Goal: Information Seeking & Learning: Find specific fact

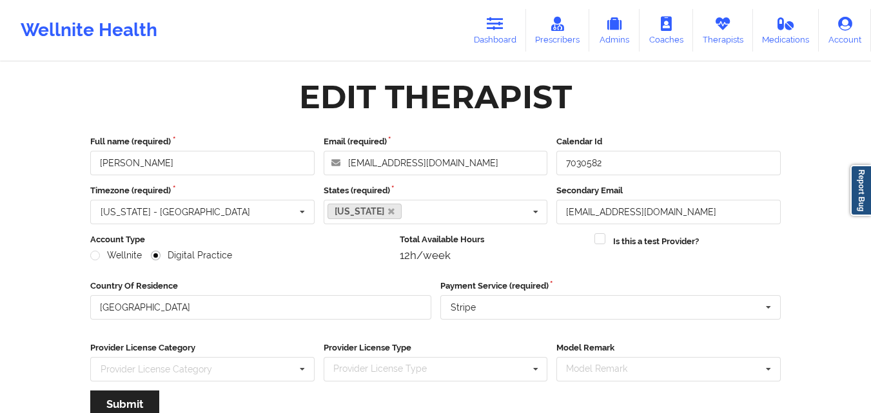
scroll to position [165, 0]
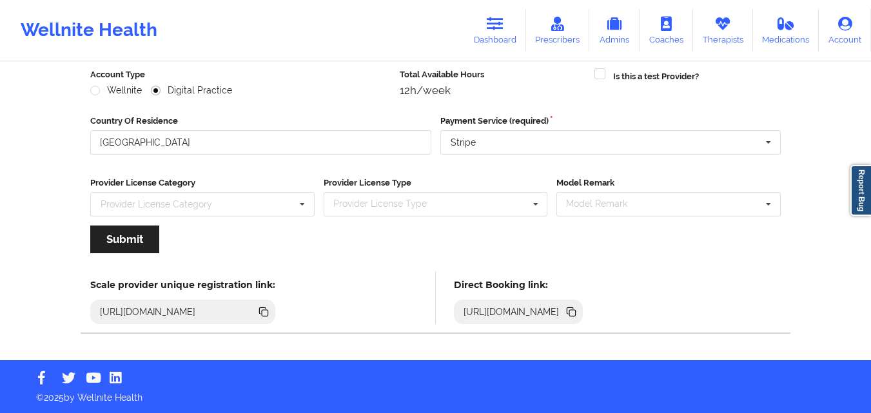
click at [503, 23] on icon at bounding box center [494, 24] width 17 height 14
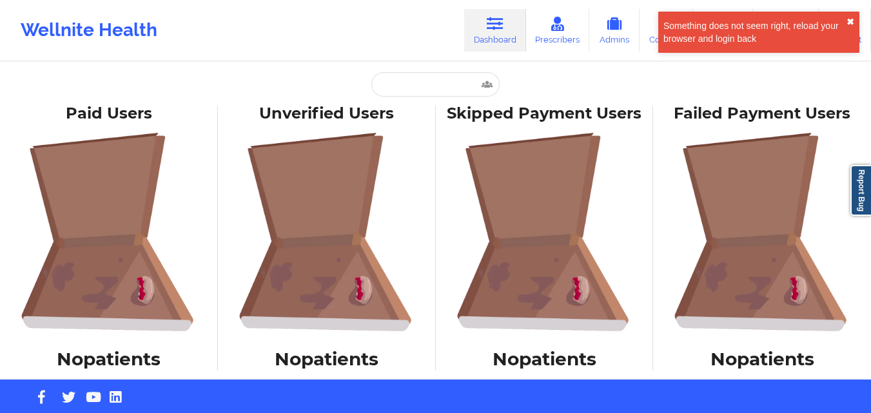
click at [853, 22] on button "✖︎" at bounding box center [850, 22] width 8 height 10
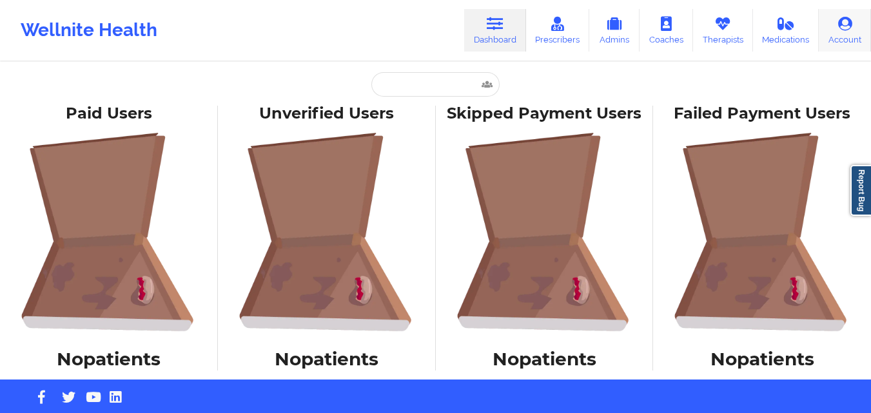
click at [845, 30] on icon at bounding box center [844, 24] width 17 height 14
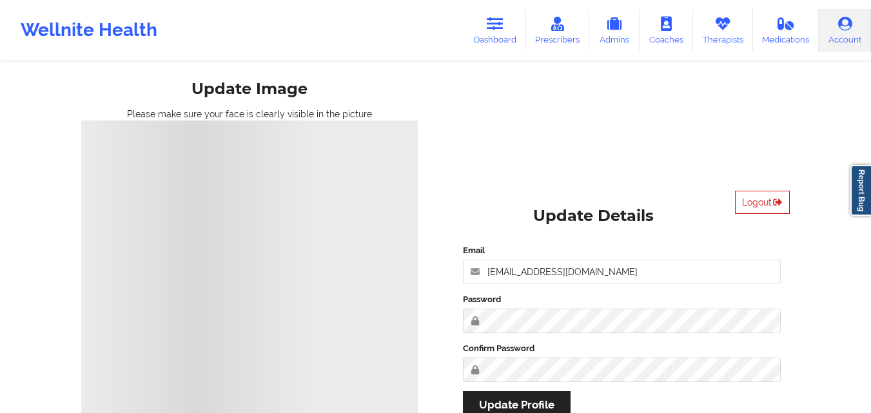
click at [757, 197] on button "Logout" at bounding box center [762, 202] width 55 height 23
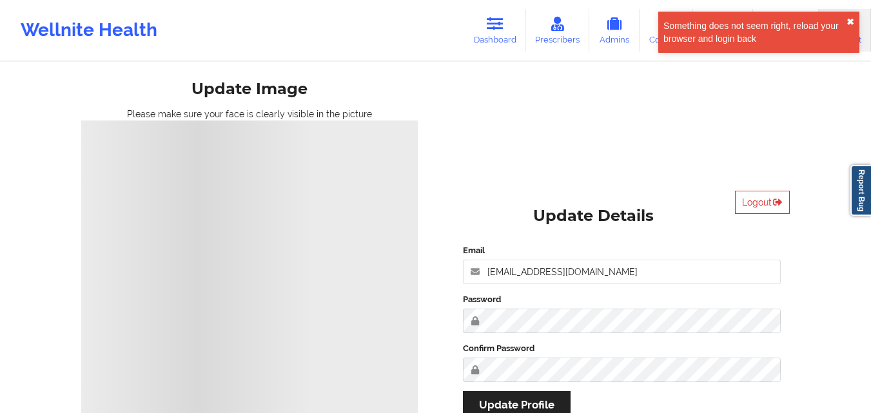
click at [848, 19] on button "✖︎" at bounding box center [850, 22] width 8 height 10
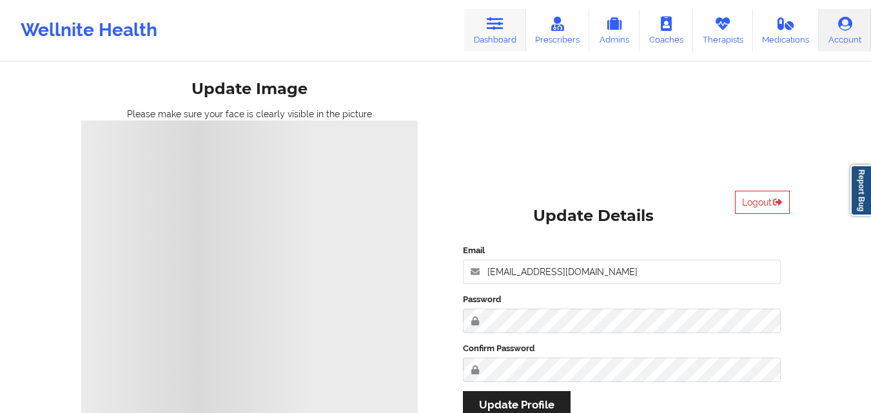
click at [506, 27] on link "Dashboard" at bounding box center [495, 30] width 62 height 43
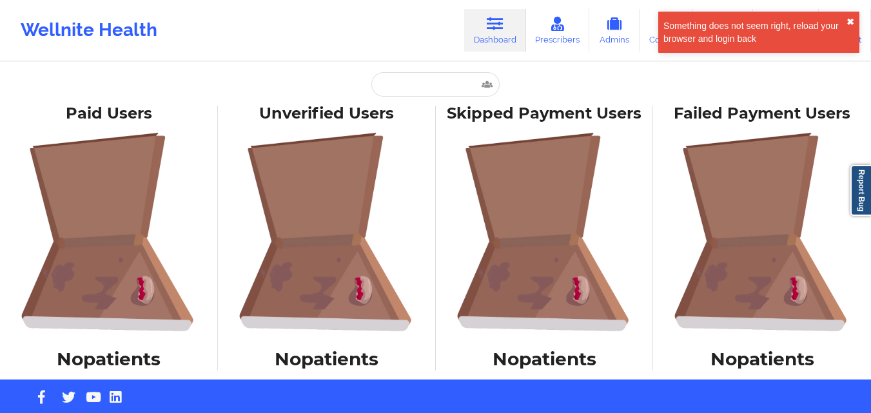
click at [853, 23] on button "✖︎" at bounding box center [850, 22] width 8 height 10
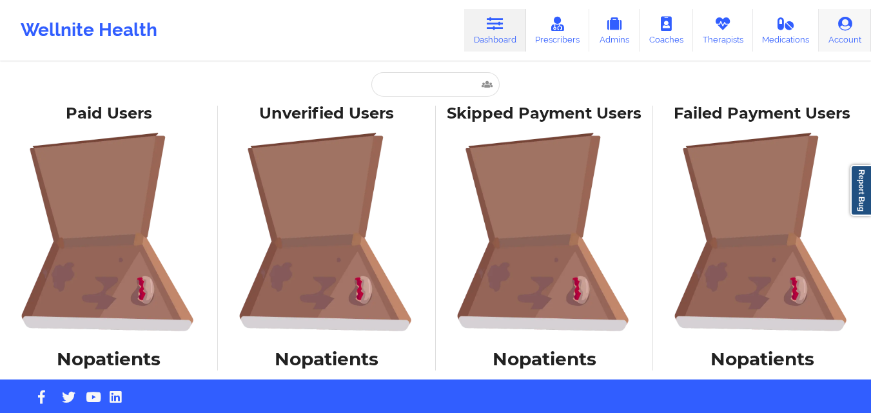
click at [837, 40] on link "Account" at bounding box center [844, 30] width 52 height 43
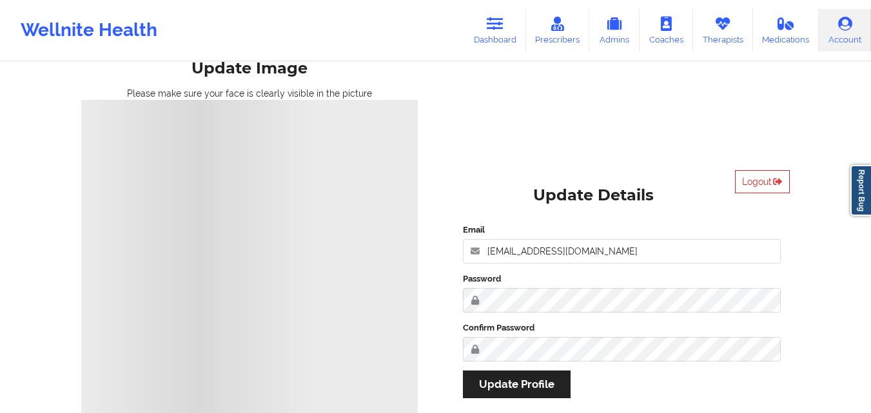
scroll to position [11, 0]
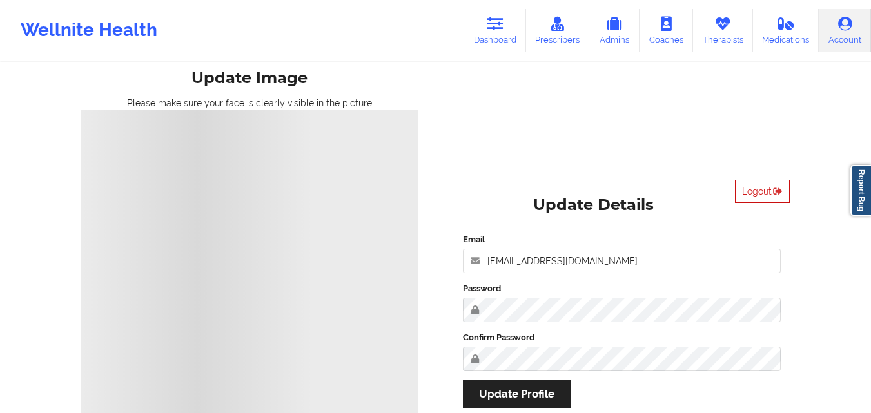
click at [763, 195] on button "Logout" at bounding box center [762, 191] width 55 height 23
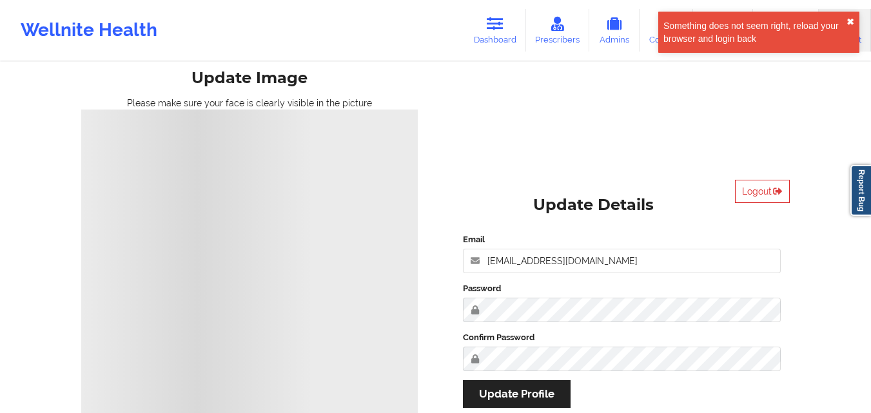
click at [850, 18] on button "✖︎" at bounding box center [850, 22] width 8 height 10
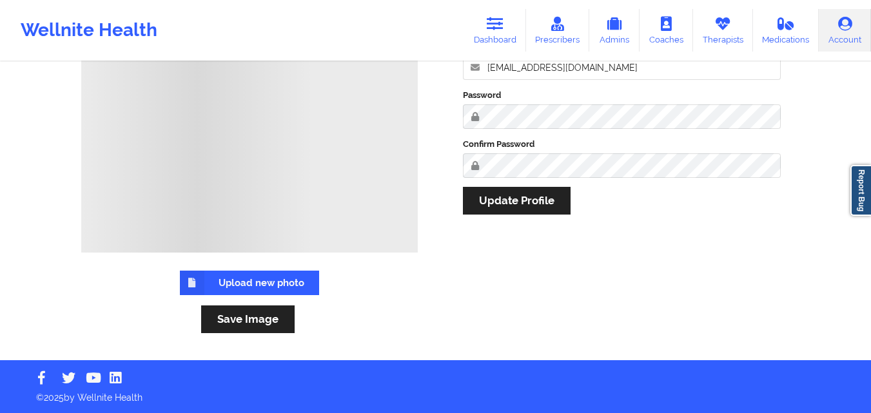
scroll to position [140, 0]
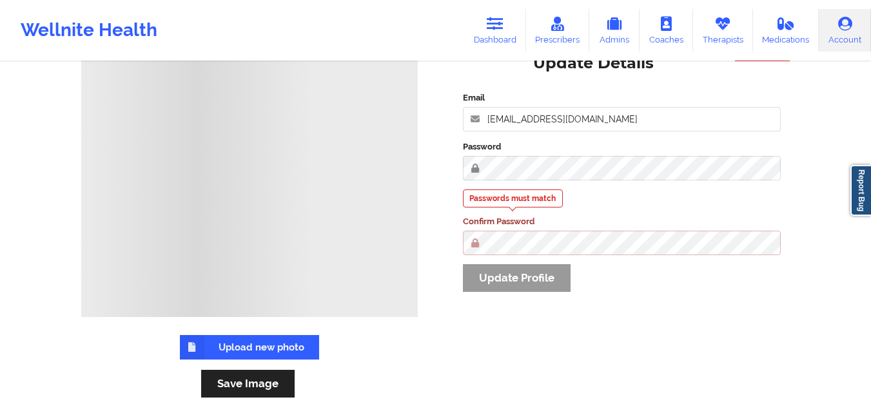
click at [726, 313] on div "Logout Update Details Email zafar@wellnite.com Password Passwords must match Co…" at bounding box center [622, 174] width 354 height 291
click at [543, 267] on div "Email zafar@wellnite.com Password Passwords must match Confirm Password Update …" at bounding box center [622, 195] width 336 height 227
click at [522, 88] on div "Email zafar@wellnite.com Password Passwords must match Confirm Password Update …" at bounding box center [622, 195] width 336 height 227
click at [621, 23] on icon at bounding box center [614, 24] width 17 height 14
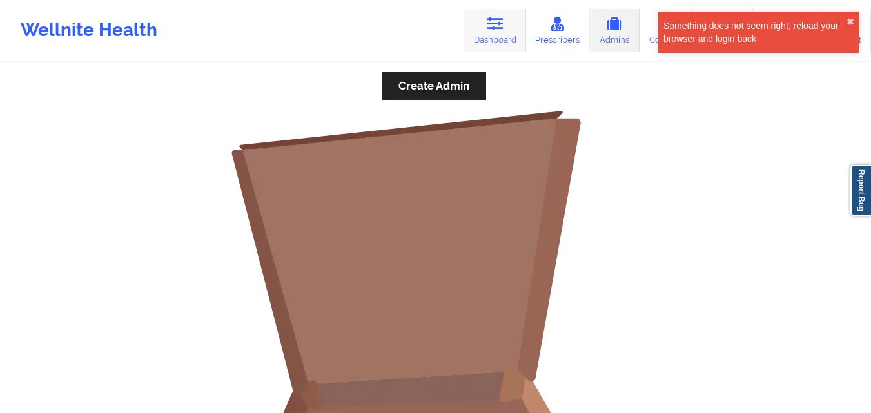
click at [492, 36] on link "Dashboard" at bounding box center [495, 30] width 62 height 43
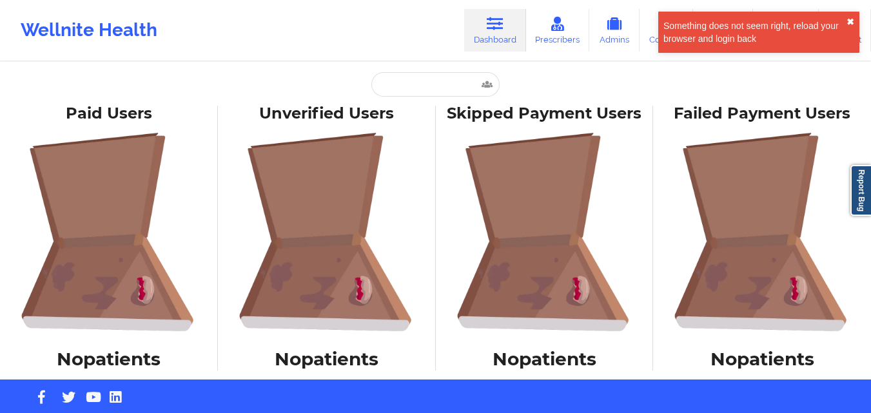
click at [847, 26] on button "✖︎" at bounding box center [850, 22] width 8 height 10
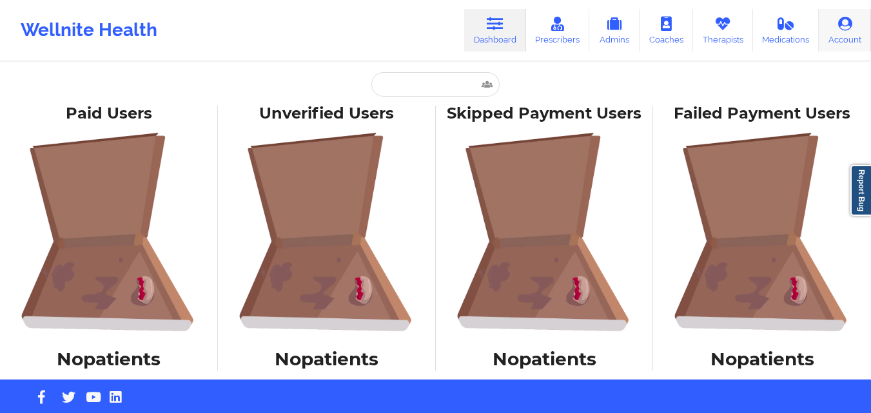
click at [847, 42] on link "Account" at bounding box center [844, 30] width 52 height 43
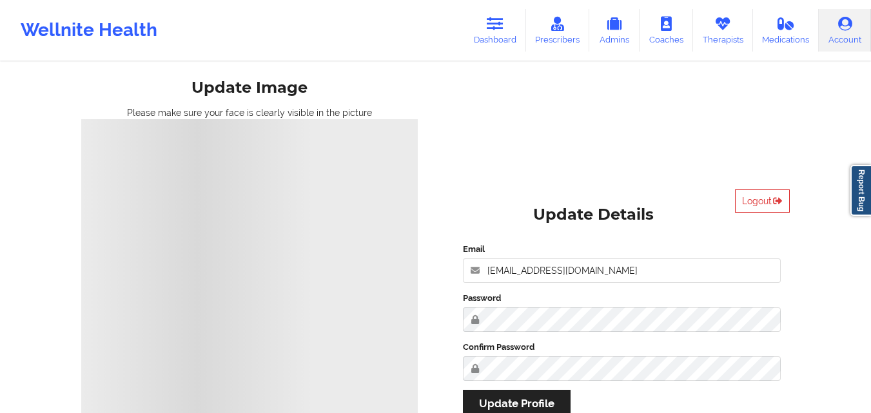
scroll to position [193, 0]
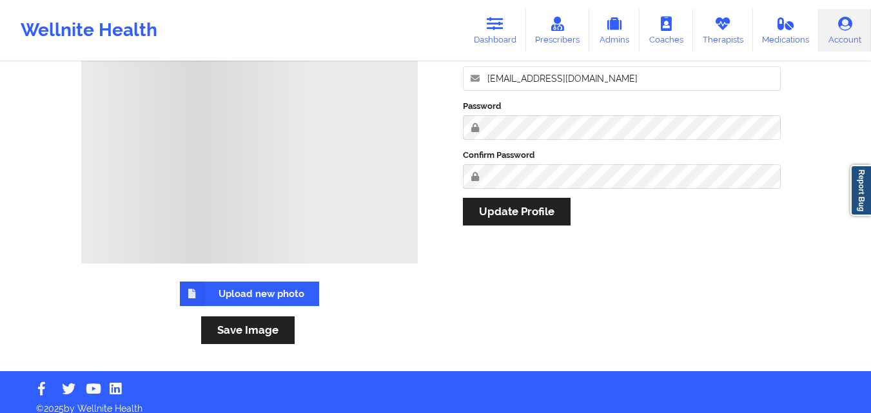
click at [268, 293] on label "Upload new photo" at bounding box center [249, 294] width 139 height 24
click at [0, 0] on input "Upload new photo" at bounding box center [0, 0] width 0 height 0
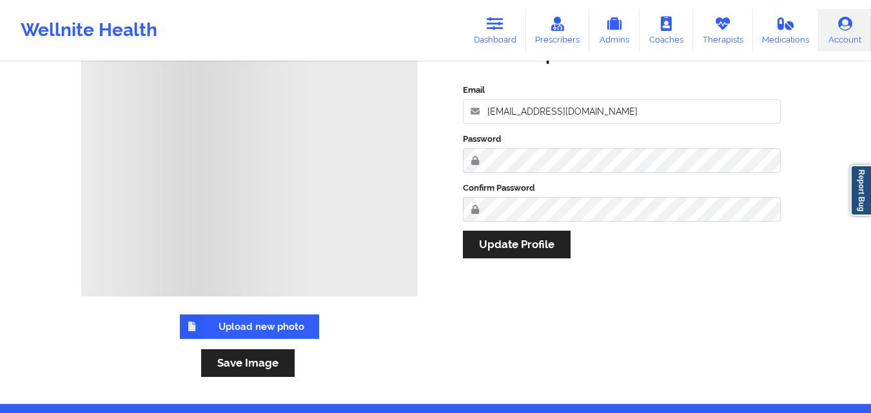
scroll to position [129, 0]
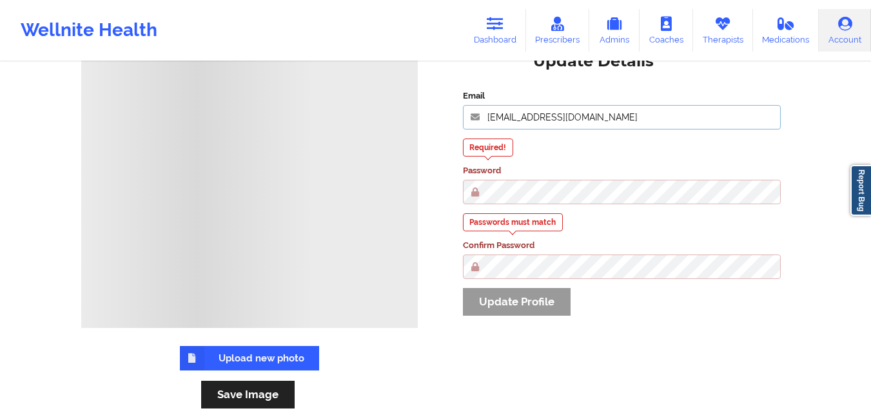
click at [584, 115] on input "[EMAIL_ADDRESS][DOMAIN_NAME]" at bounding box center [622, 117] width 318 height 24
click at [595, 117] on input "[EMAIL_ADDRESS][DOMAIN_NAME]" at bounding box center [622, 117] width 318 height 24
click at [566, 141] on div "Required! Password" at bounding box center [622, 172] width 318 height 66
click at [648, 330] on div "Email zafar@wellnite.com Required! Password Passwords must match Confirm Passwo…" at bounding box center [622, 207] width 336 height 253
click at [559, 324] on div "Email zafar@wellnite.com Required! Password Passwords must match Confirm Passwo…" at bounding box center [622, 207] width 336 height 253
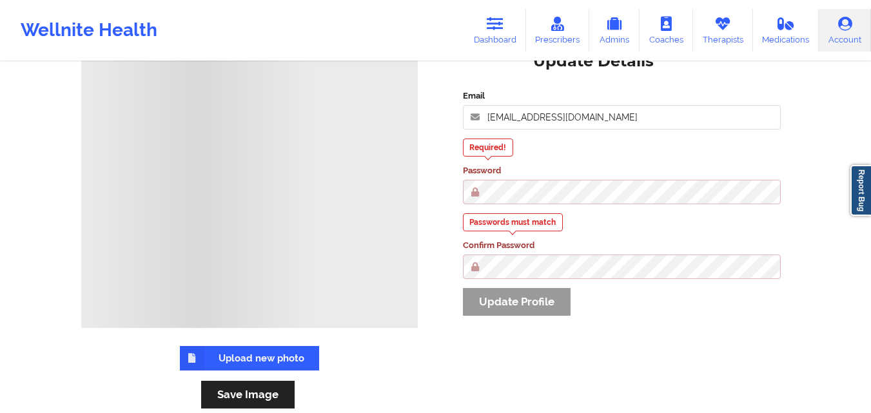
click at [588, 146] on div "Required! Password" at bounding box center [622, 172] width 318 height 66
click at [856, 23] on link "Account" at bounding box center [844, 30] width 52 height 43
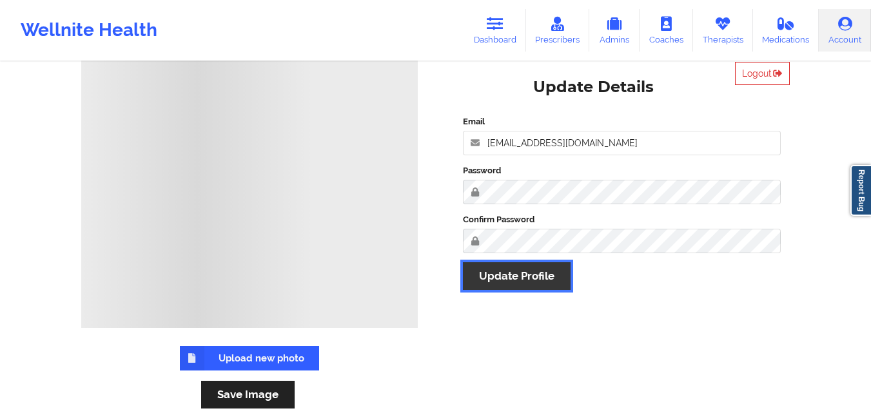
click at [534, 276] on button "Update Profile" at bounding box center [517, 276] width 108 height 28
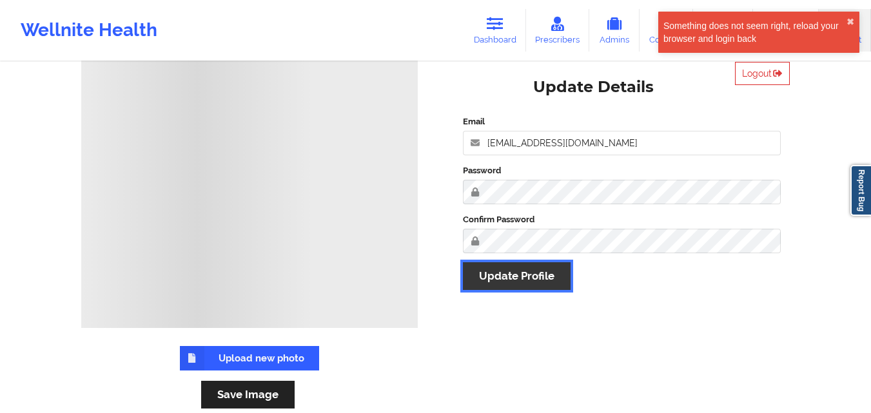
click at [479, 285] on button "Update Profile" at bounding box center [517, 276] width 108 height 28
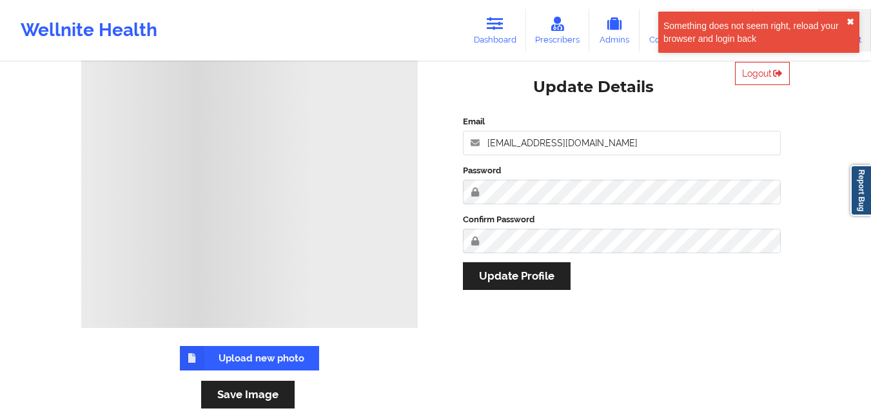
click at [851, 19] on button "✖︎" at bounding box center [850, 22] width 8 height 10
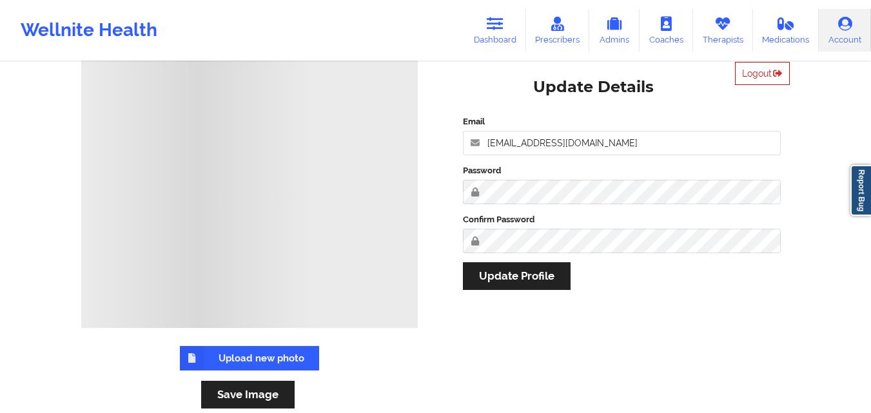
click at [754, 79] on button "Logout" at bounding box center [762, 73] width 55 height 23
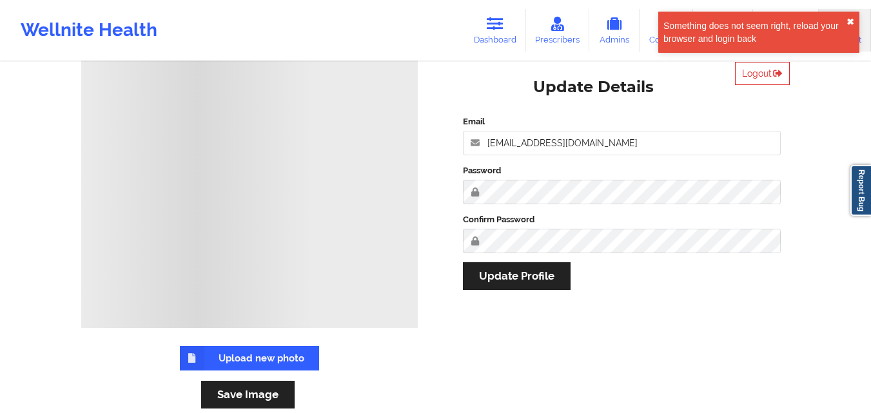
click at [848, 19] on button "✖︎" at bounding box center [850, 22] width 8 height 10
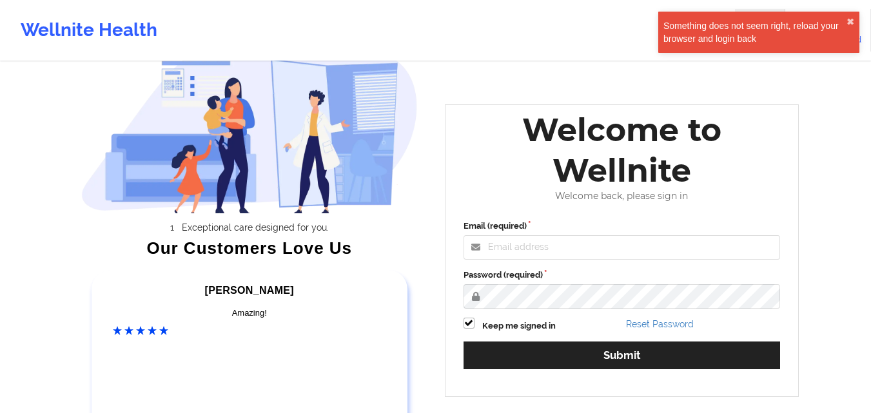
scroll to position [49, 0]
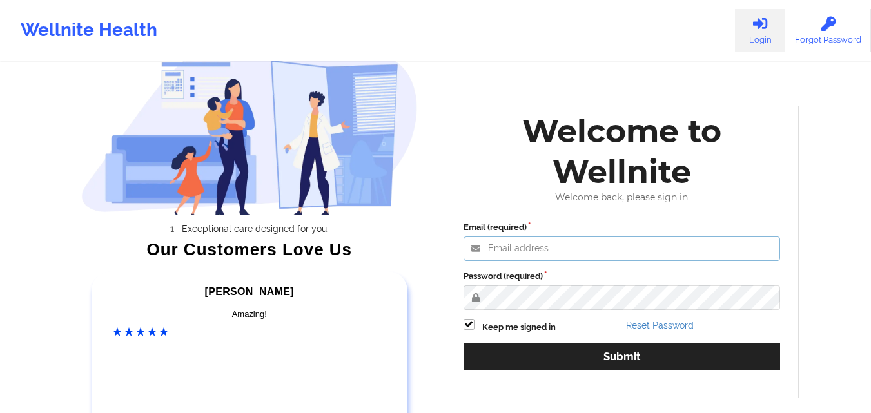
click at [615, 244] on input "Email (required)" at bounding box center [621, 248] width 317 height 24
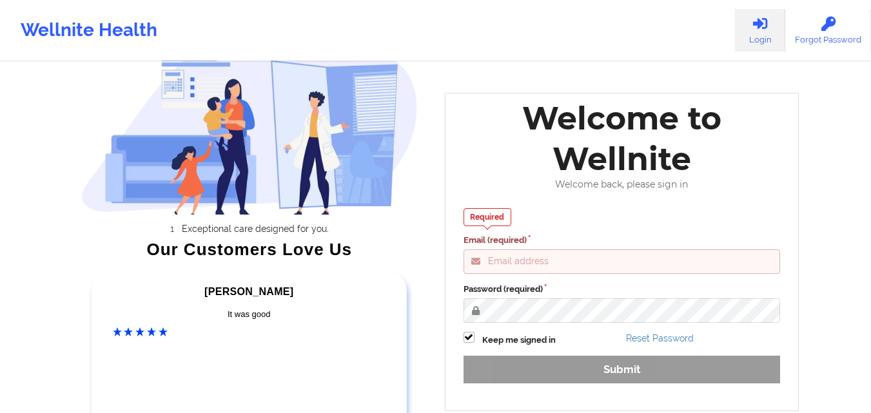
type input "[EMAIL_ADDRESS][DOMAIN_NAME]"
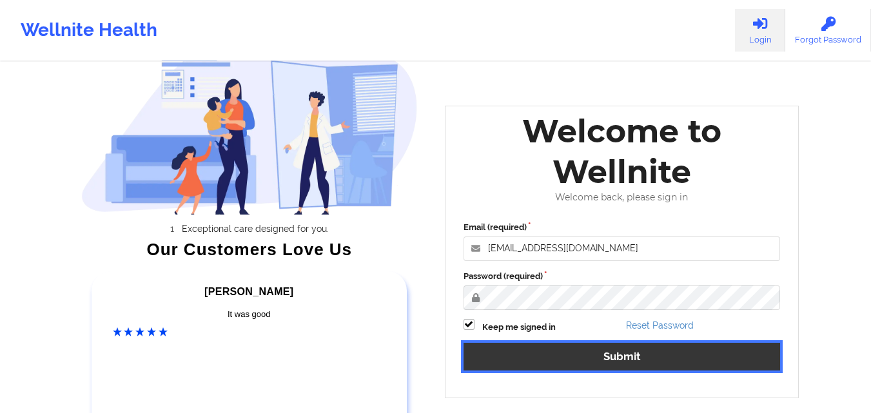
click at [561, 360] on button "Submit" at bounding box center [621, 357] width 317 height 28
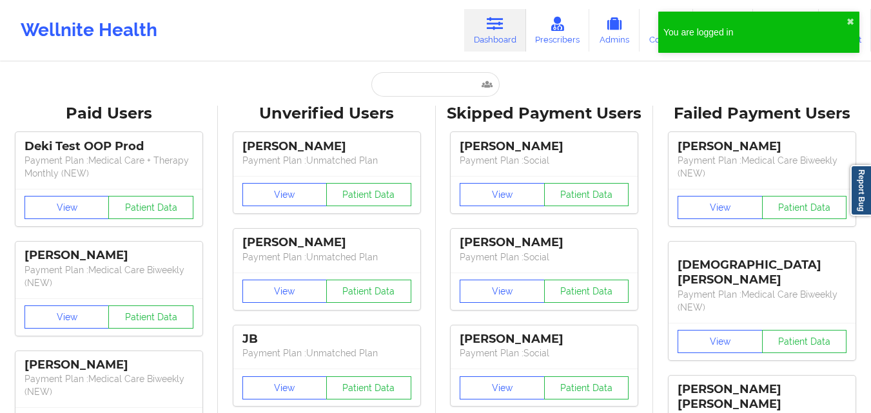
click at [860, 20] on div "You are logged in ✖︎" at bounding box center [758, 36] width 206 height 55
click at [436, 87] on input "text" at bounding box center [435, 84] width 128 height 24
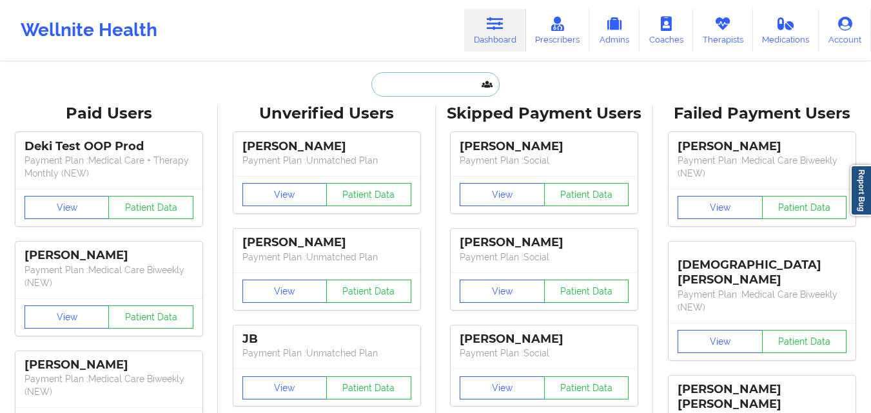
paste input "[URL][DOMAIN_NAME]"
type input "[URL][DOMAIN_NAME]"
click at [401, 84] on input "text" at bounding box center [435, 84] width 128 height 24
paste input "[PHONE_NUMBER]"
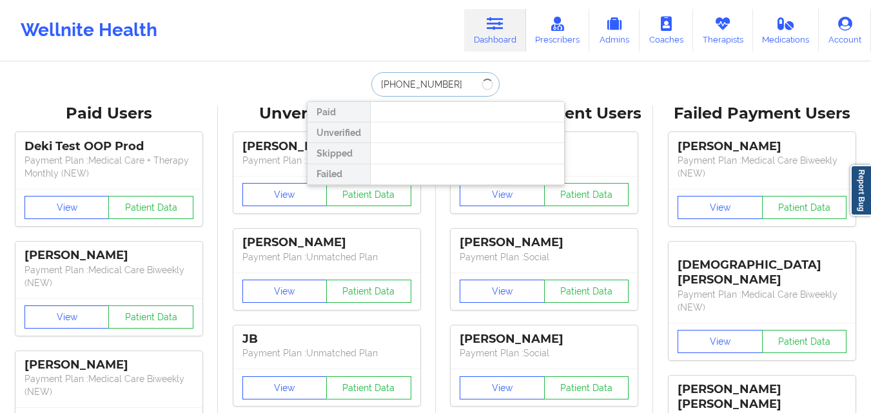
type input "[PHONE_NUMBER]"
click at [450, 87] on input "[PHONE_NUMBER]" at bounding box center [435, 84] width 128 height 24
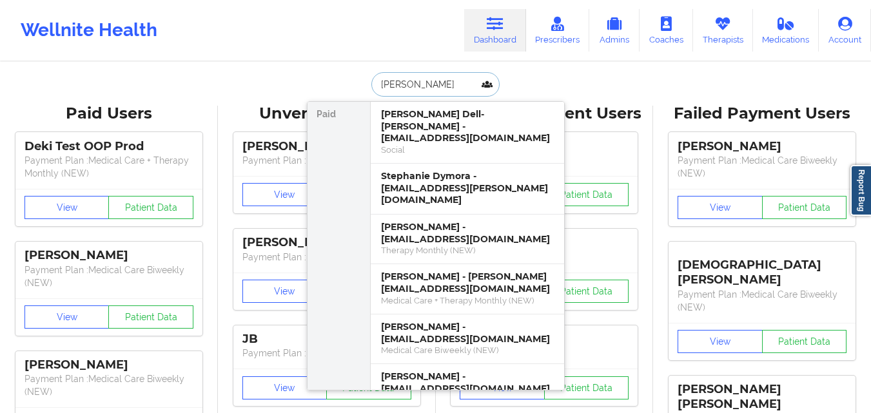
type input "[PERSON_NAME]"
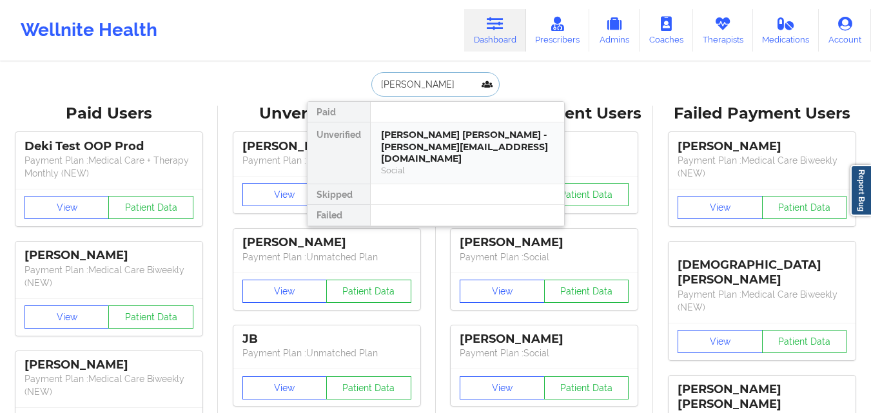
click at [501, 149] on div "[PERSON_NAME] [PERSON_NAME] - [PERSON_NAME][EMAIL_ADDRESS][DOMAIN_NAME]" at bounding box center [467, 147] width 173 height 36
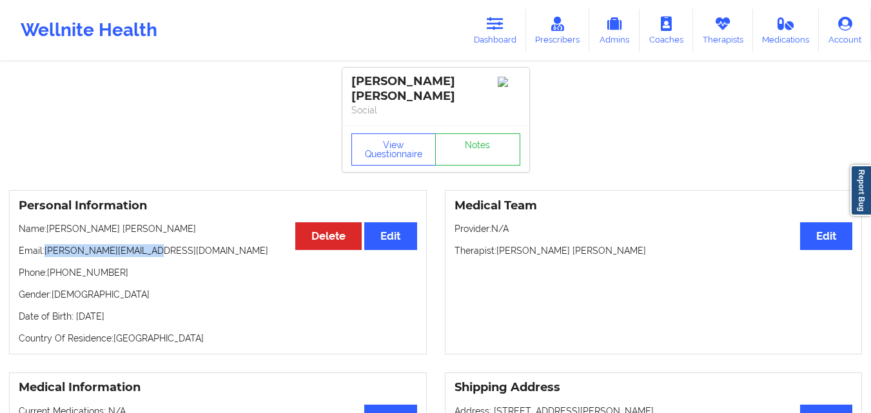
drag, startPoint x: 45, startPoint y: 250, endPoint x: 148, endPoint y: 246, distance: 103.2
click at [148, 246] on p "Email: [PERSON_NAME][EMAIL_ADDRESS][DOMAIN_NAME]" at bounding box center [218, 250] width 398 height 13
copy p "[PERSON_NAME][EMAIL_ADDRESS][DOMAIN_NAME]"
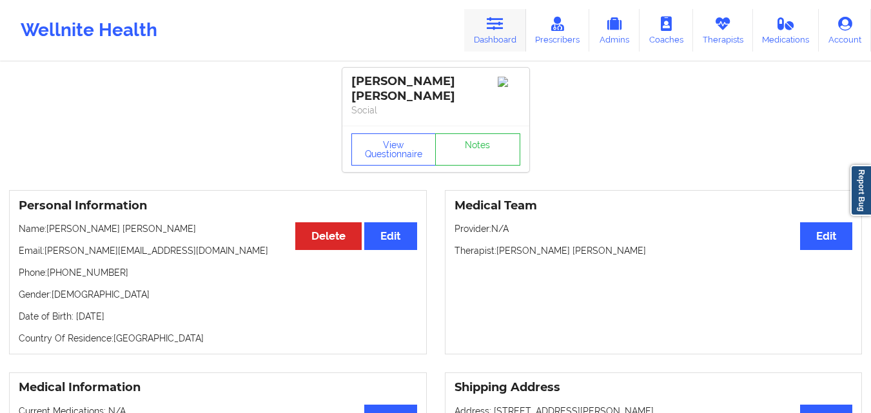
click at [503, 21] on icon at bounding box center [494, 24] width 17 height 14
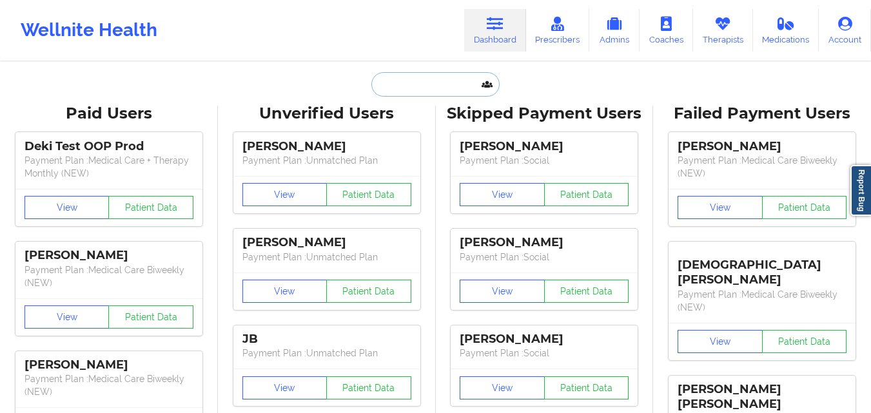
click at [403, 94] on input "text" at bounding box center [435, 84] width 128 height 24
click at [420, 84] on input "text" at bounding box center [435, 84] width 128 height 24
paste input "[PERSON_NAME]"
type input "[PERSON_NAME]"
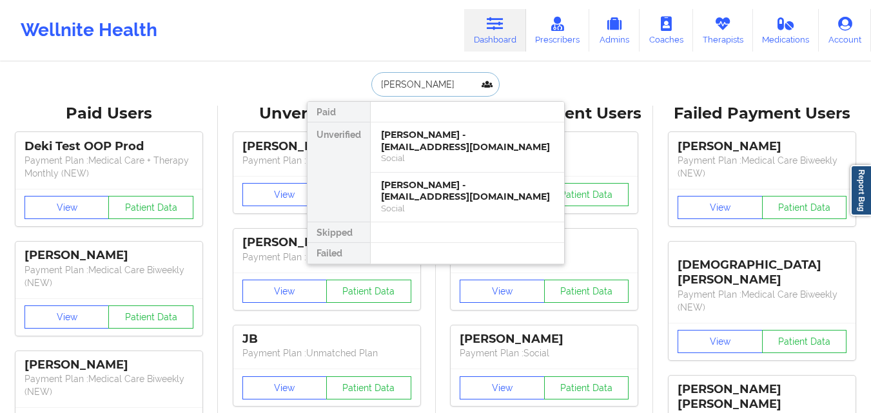
click at [420, 145] on div "[PERSON_NAME] - [EMAIL_ADDRESS][DOMAIN_NAME]" at bounding box center [467, 141] width 173 height 24
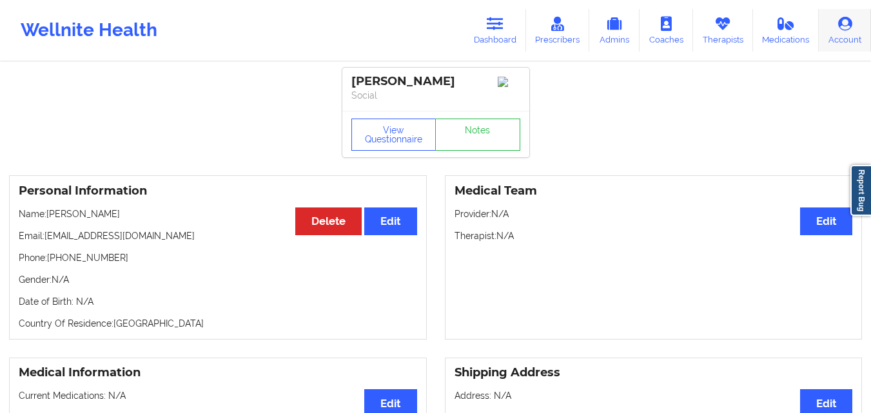
click at [861, 31] on link "Account" at bounding box center [844, 30] width 52 height 43
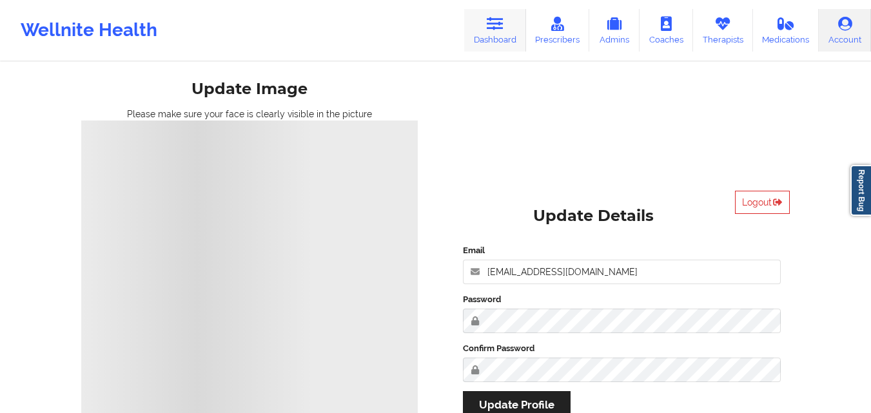
click at [496, 37] on link "Dashboard" at bounding box center [495, 30] width 62 height 43
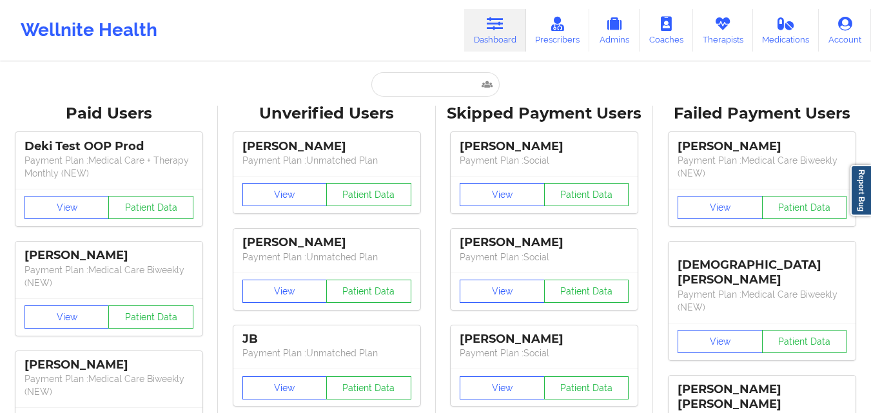
click at [488, 46] on link "Dashboard" at bounding box center [495, 30] width 62 height 43
click at [724, 30] on icon at bounding box center [722, 24] width 17 height 14
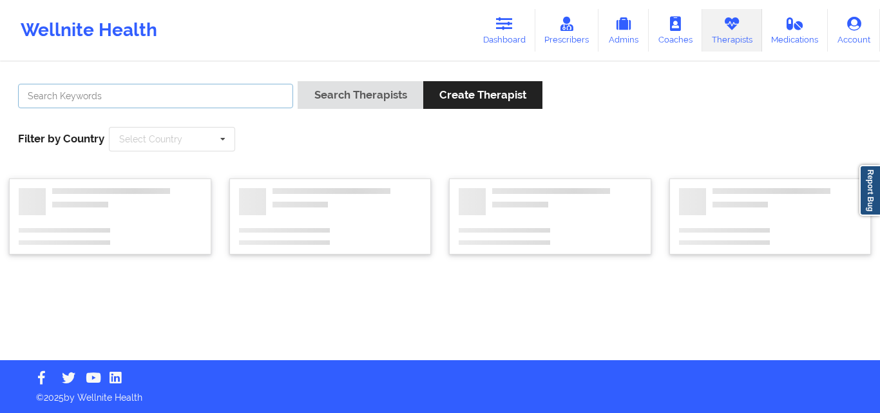
click at [230, 93] on input "text" at bounding box center [155, 96] width 275 height 24
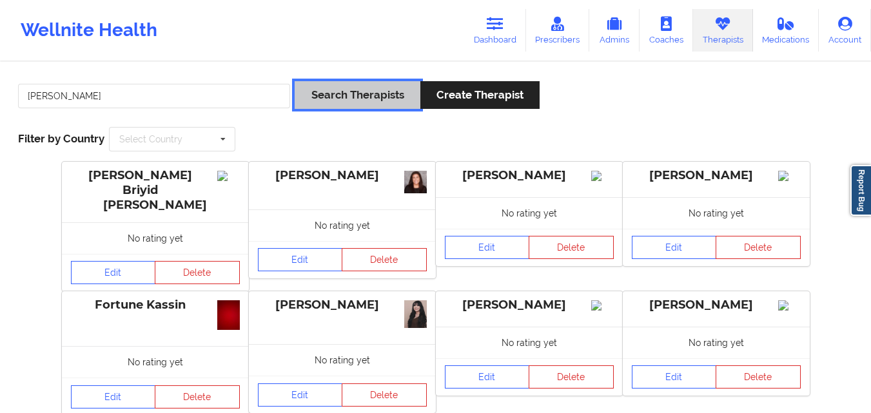
click at [349, 101] on button "Search Therapists" at bounding box center [356, 95] width 125 height 28
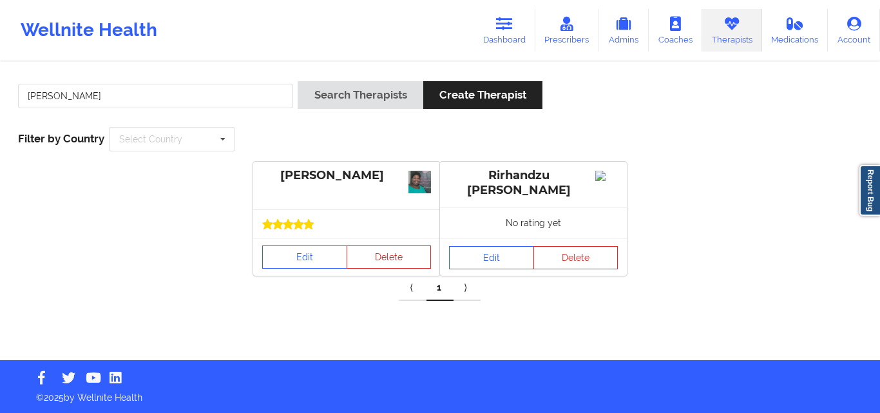
drag, startPoint x: 383, startPoint y: 176, endPoint x: 262, endPoint y: 174, distance: 121.2
click at [262, 174] on div "[PERSON_NAME]" at bounding box center [346, 186] width 187 height 48
copy div "[PERSON_NAME]"
click at [216, 105] on input "[PERSON_NAME]" at bounding box center [155, 96] width 275 height 24
type input "E"
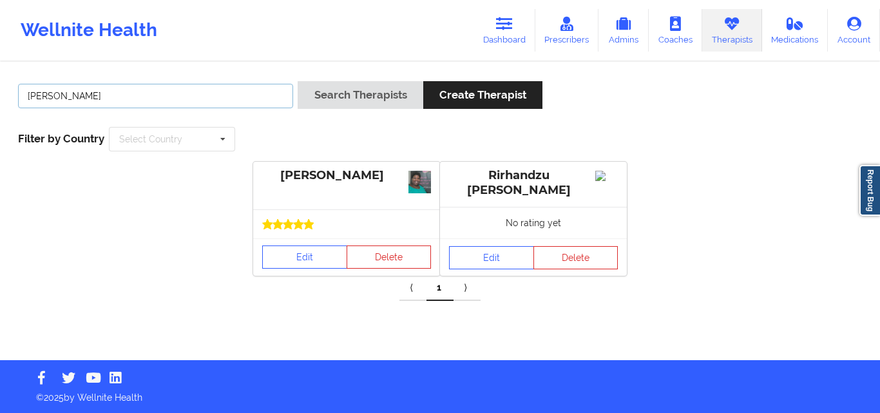
type input "[PERSON_NAME]"
click at [298, 81] on button "Search Therapists" at bounding box center [360, 95] width 125 height 28
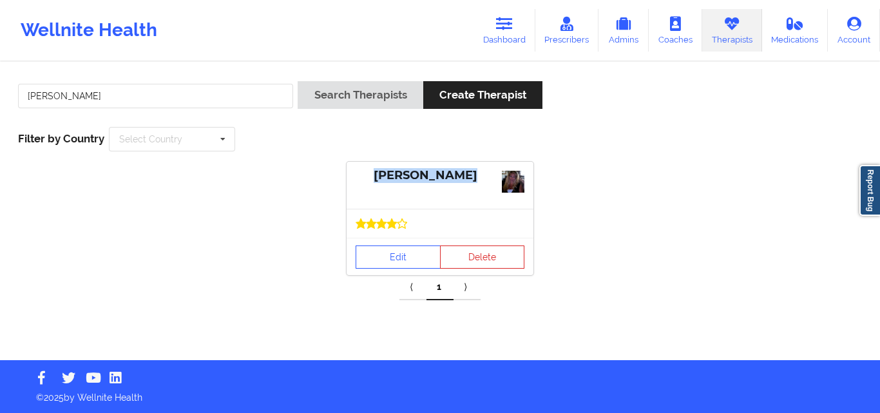
drag, startPoint x: 468, startPoint y: 175, endPoint x: 369, endPoint y: 173, distance: 99.9
click at [369, 173] on div "[PERSON_NAME]" at bounding box center [440, 175] width 169 height 15
click at [481, 174] on div "[PERSON_NAME]" at bounding box center [440, 175] width 169 height 15
drag, startPoint x: 468, startPoint y: 175, endPoint x: 387, endPoint y: 173, distance: 80.6
click at [387, 173] on div "[PERSON_NAME]" at bounding box center [440, 175] width 169 height 15
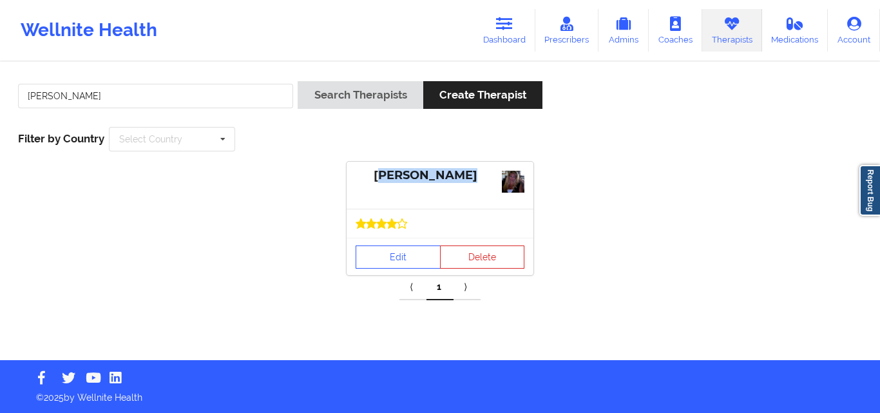
click at [448, 181] on div "[PERSON_NAME]" at bounding box center [440, 175] width 169 height 15
drag, startPoint x: 470, startPoint y: 173, endPoint x: 376, endPoint y: 166, distance: 94.3
click at [376, 166] on div "[PERSON_NAME]" at bounding box center [440, 186] width 187 height 48
copy div "[PERSON_NAME]"
